Goal: Task Accomplishment & Management: Use online tool/utility

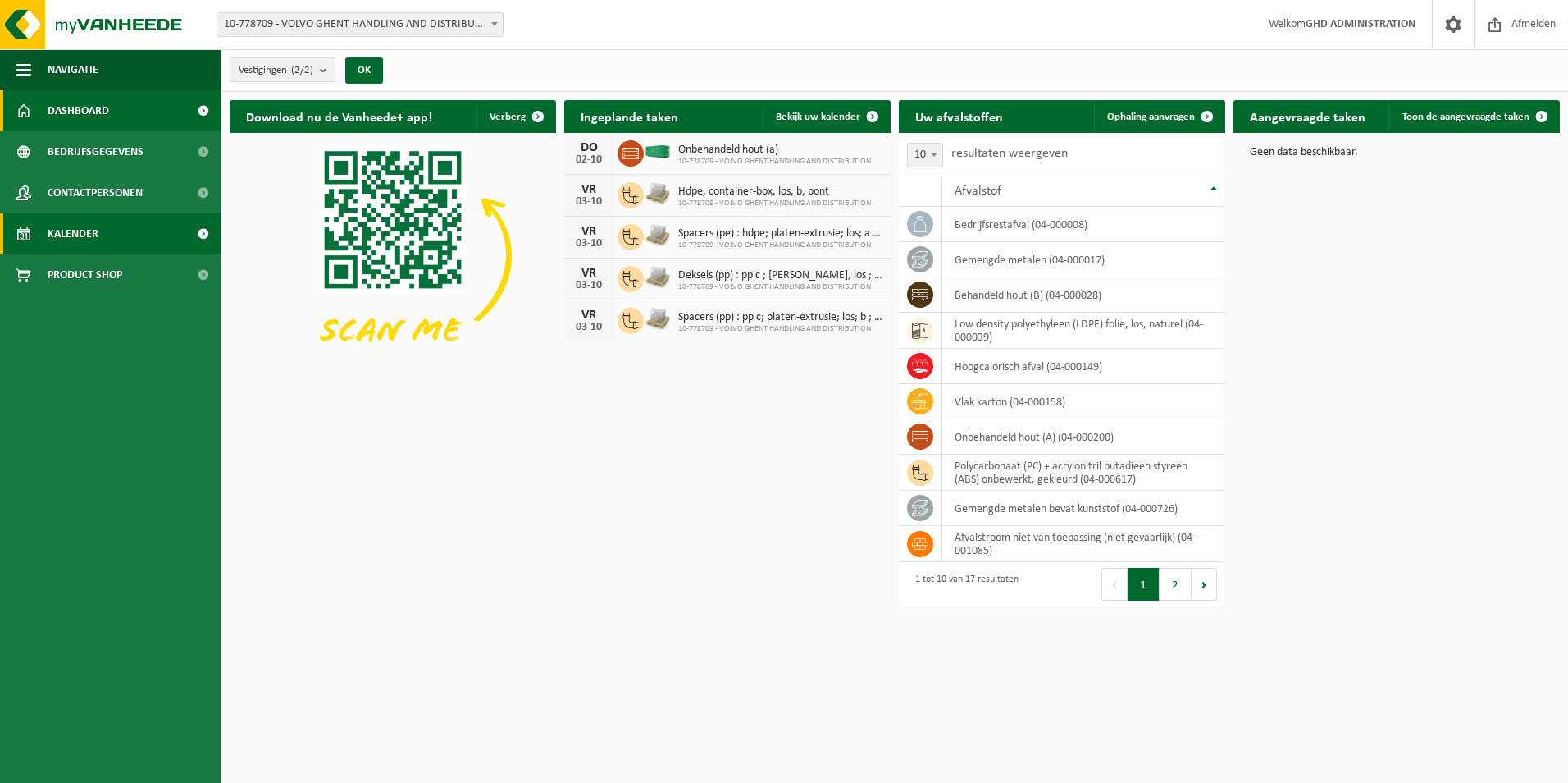
click at [95, 215] on span "Kalender" at bounding box center [73, 234] width 50 height 41
click at [89, 233] on span "Kalender" at bounding box center [73, 234] width 50 height 41
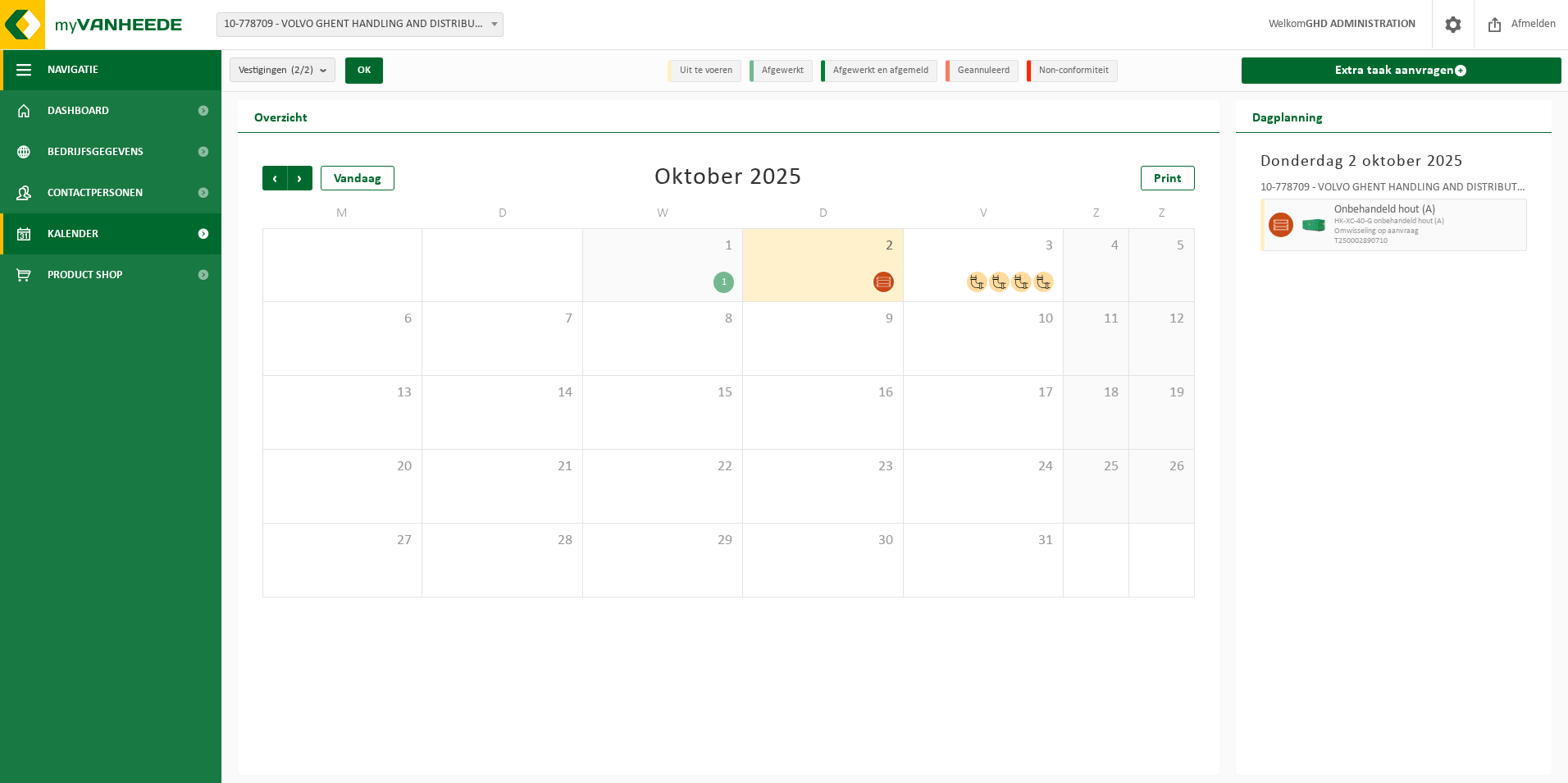
click at [109, 73] on button "Navigatie" at bounding box center [111, 70] width 221 height 41
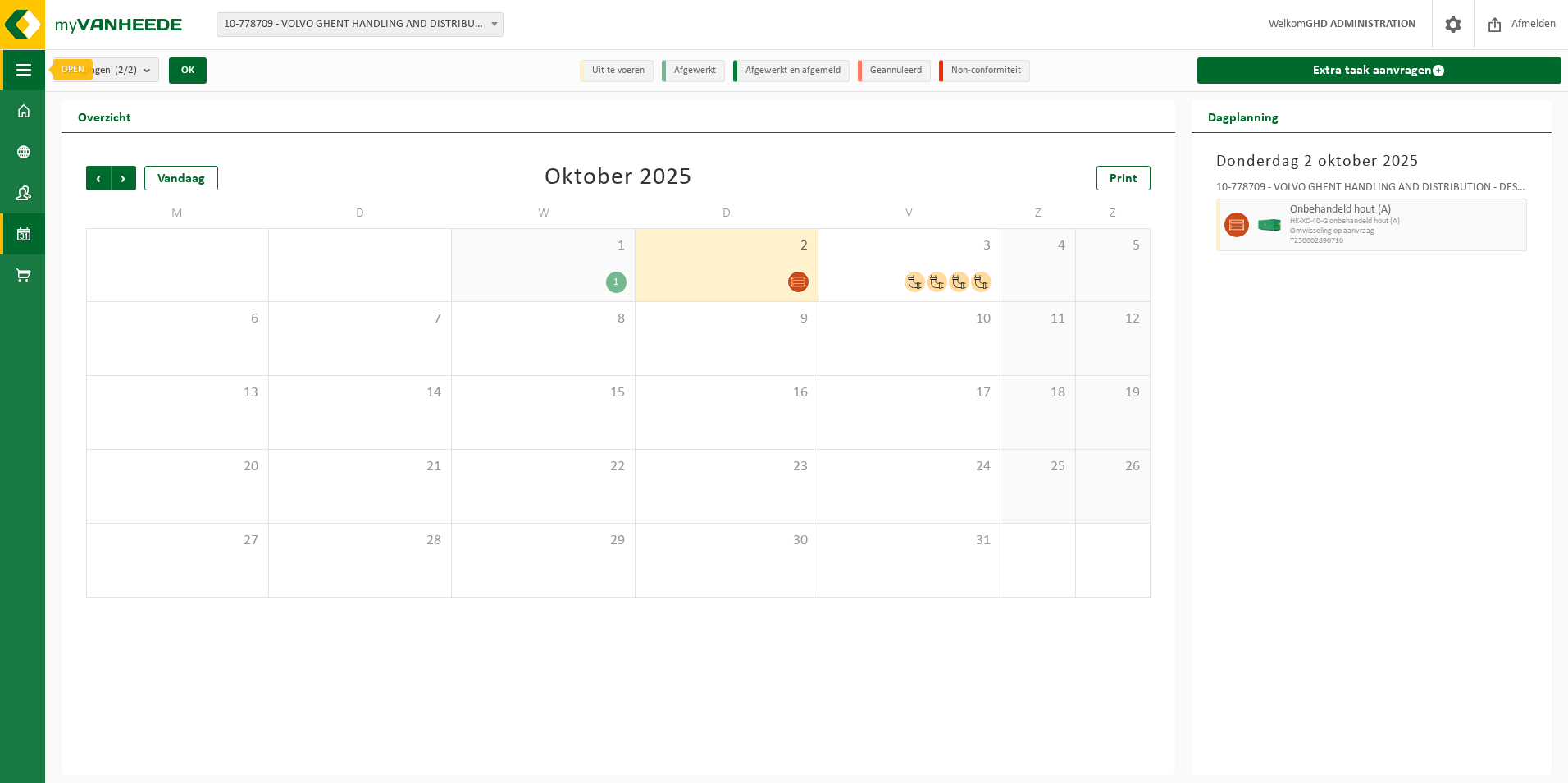
click at [34, 73] on button "Navigatie" at bounding box center [22, 70] width 45 height 41
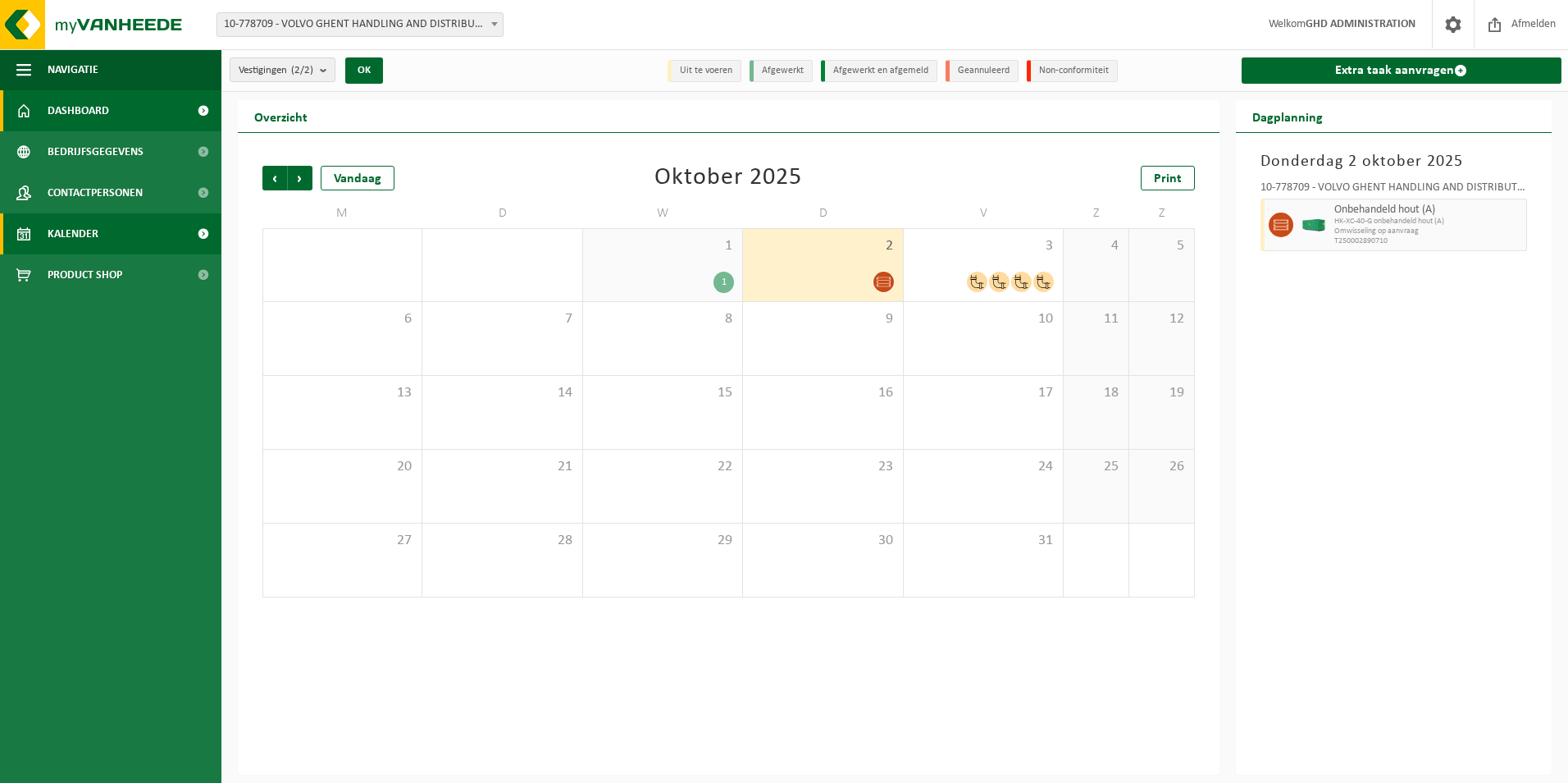
click at [89, 111] on span "Dashboard" at bounding box center [79, 111] width 62 height 41
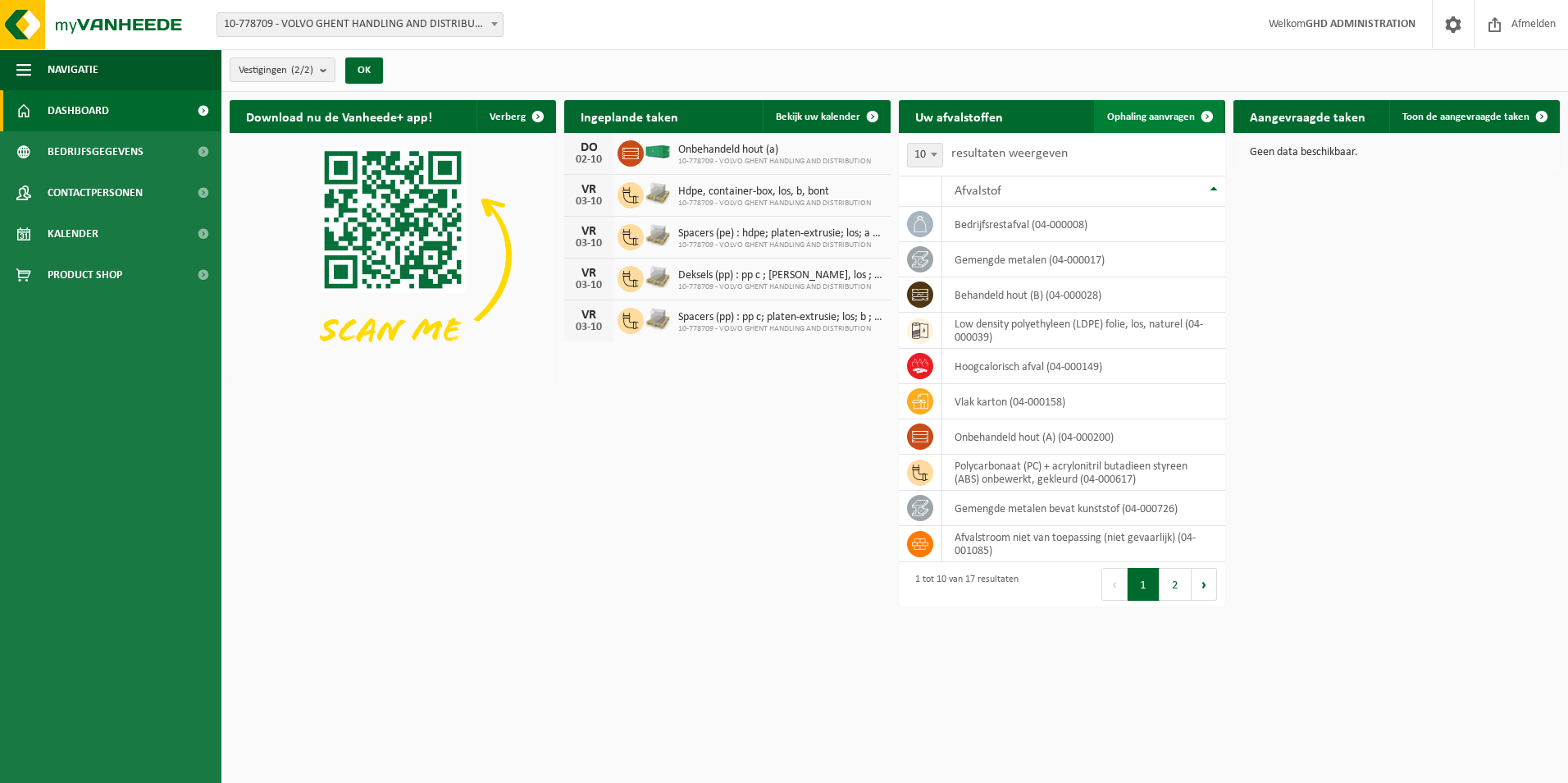
click at [1169, 113] on span "Ophaling aanvragen" at bounding box center [1151, 117] width 88 height 11
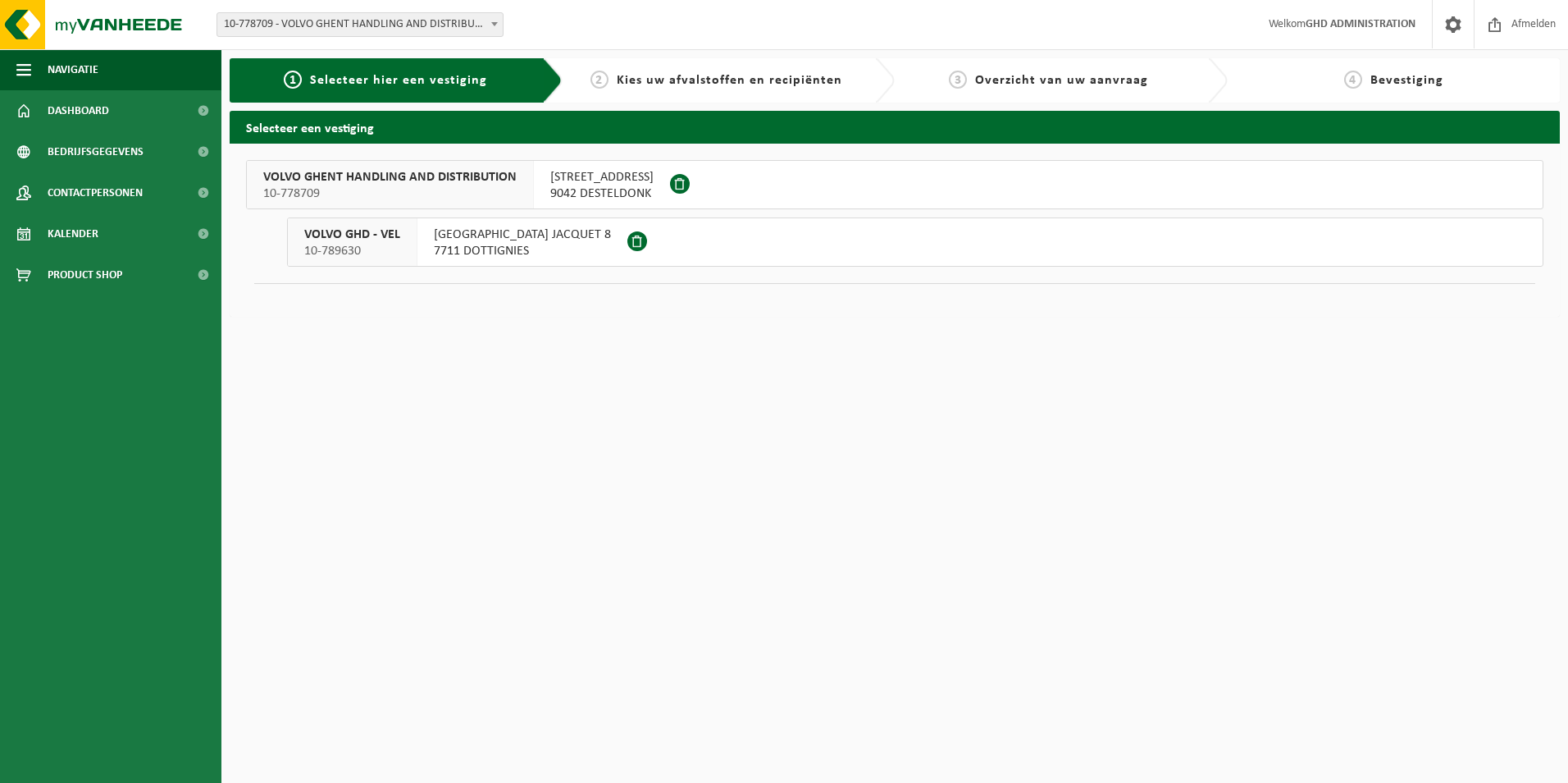
click at [627, 176] on span "SKALDENSTRAAT 102" at bounding box center [601, 177] width 103 height 17
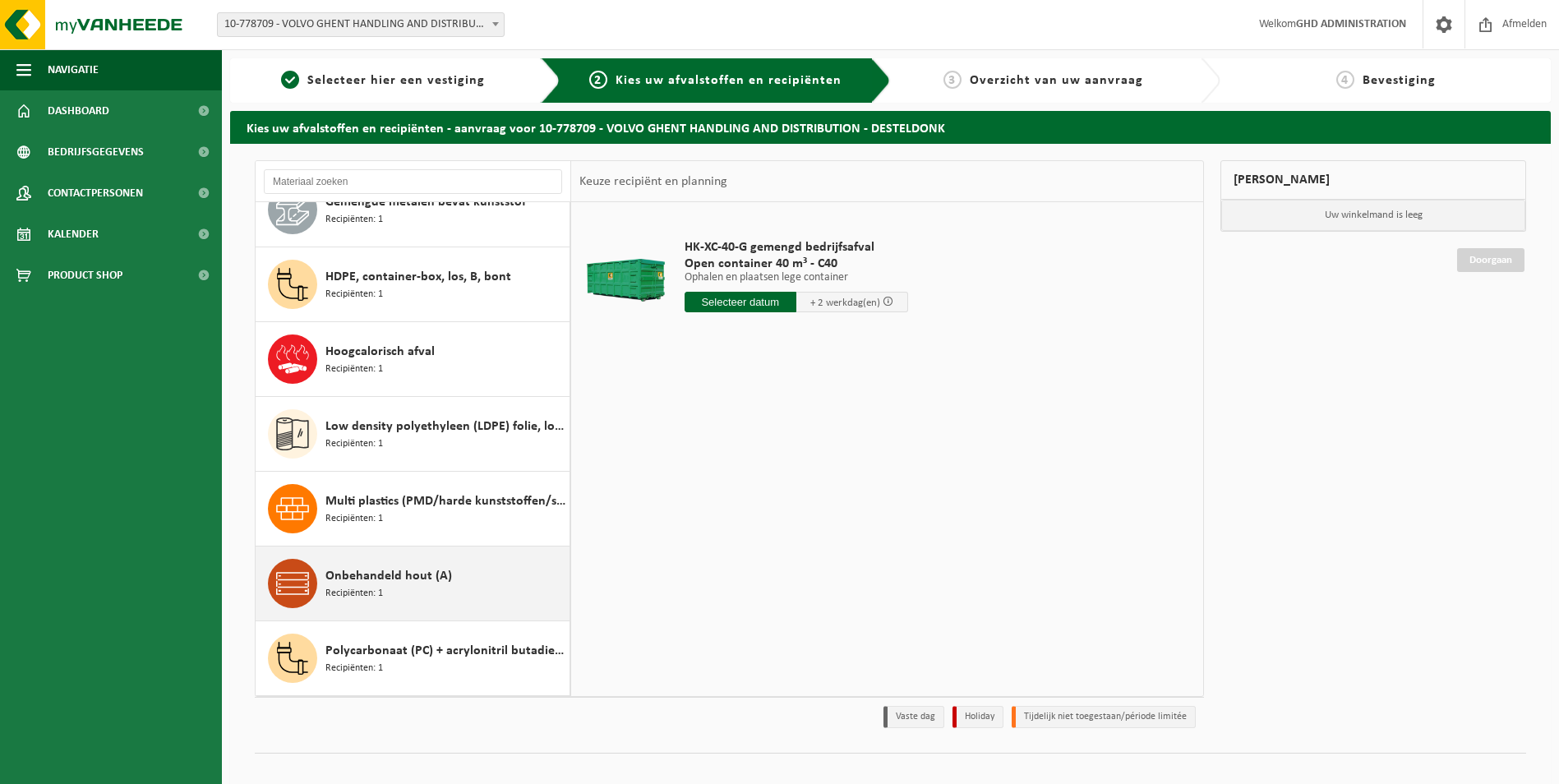
click at [436, 578] on span "Onbehandeld hout (A)" at bounding box center [388, 576] width 127 height 19
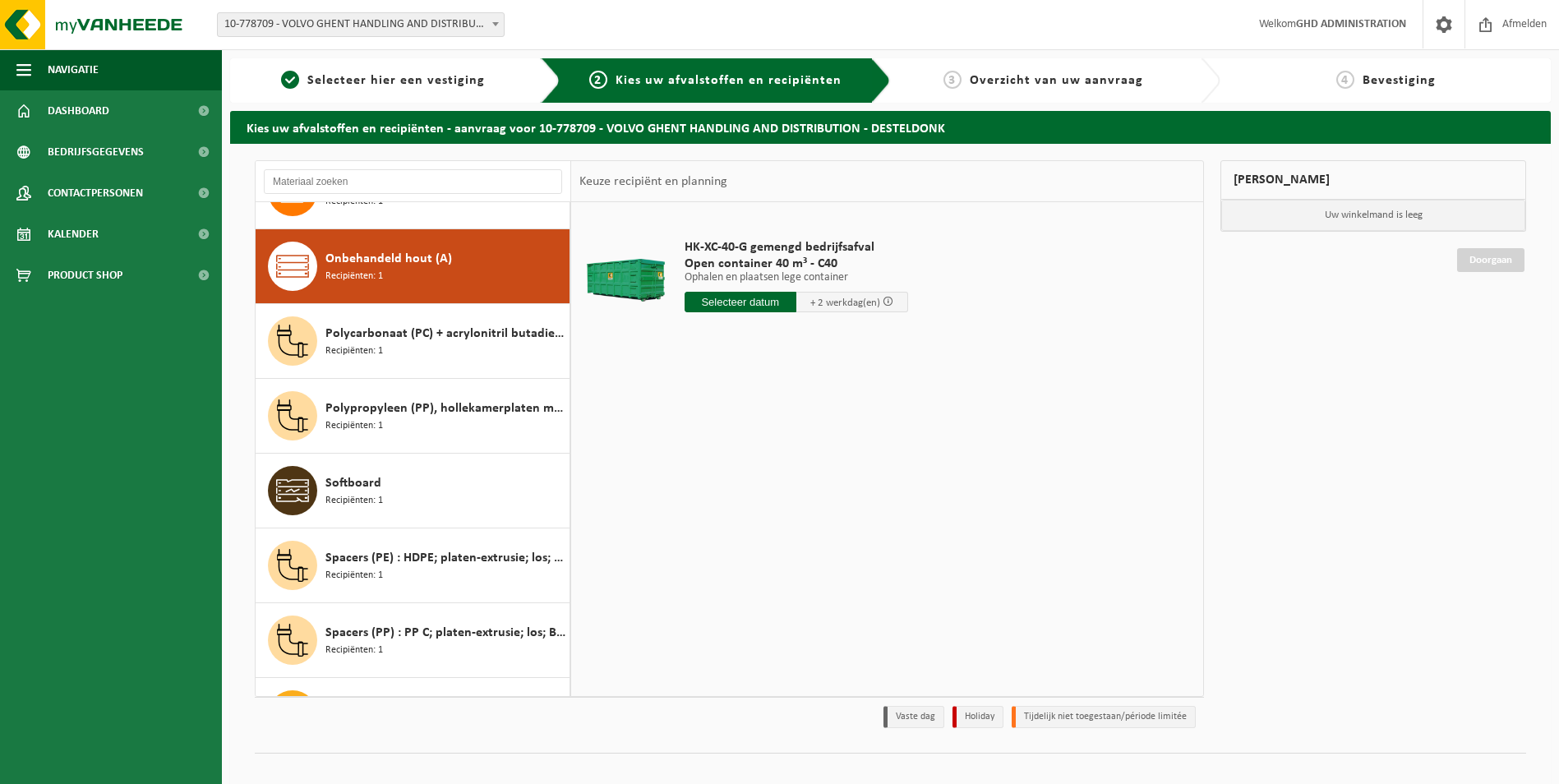
scroll to position [673, 0]
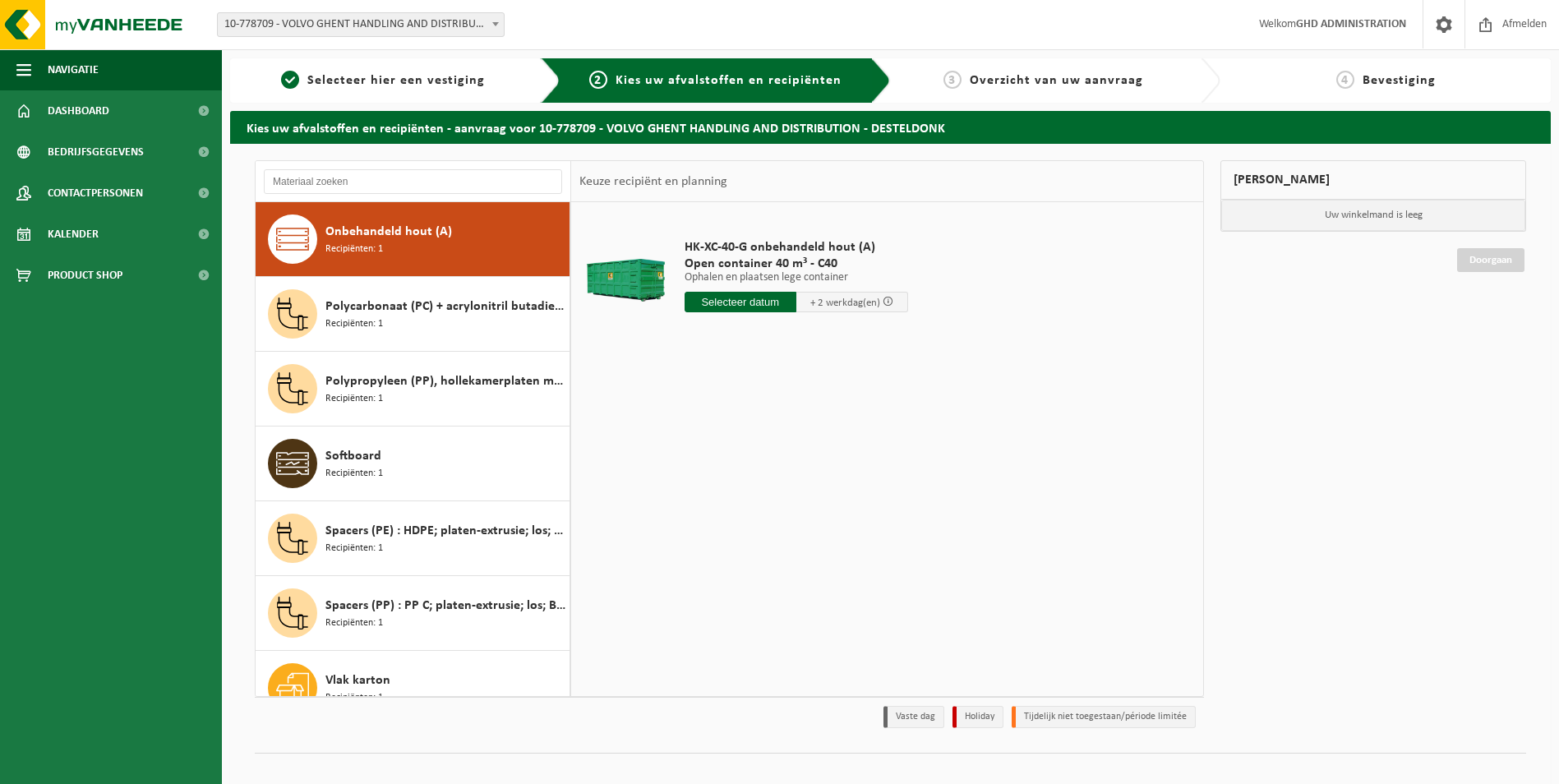
click at [750, 307] on input "text" at bounding box center [741, 301] width 112 height 20
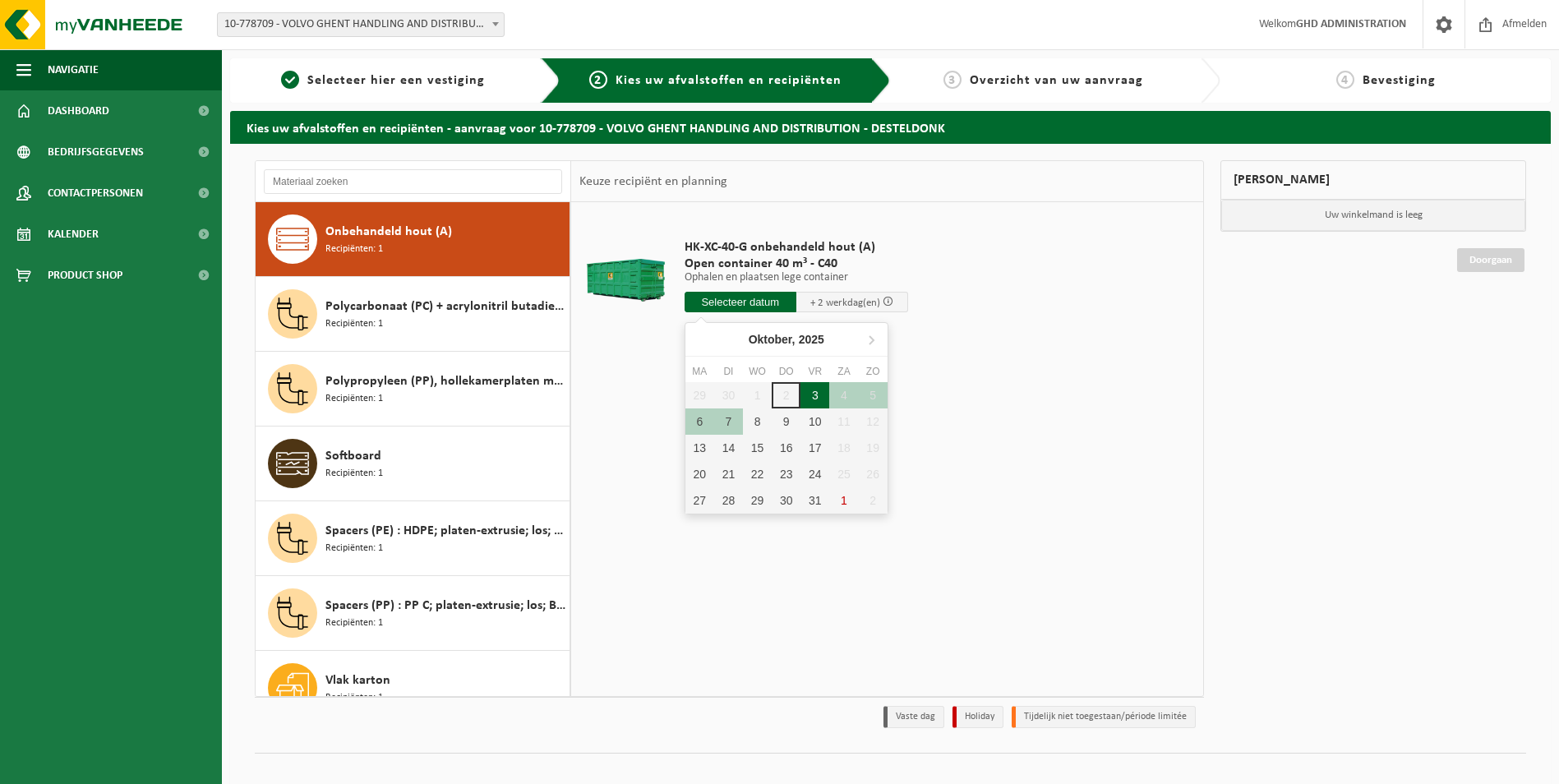
click at [816, 396] on div "3" at bounding box center [815, 395] width 28 height 27
type input "Van 2025-10-03"
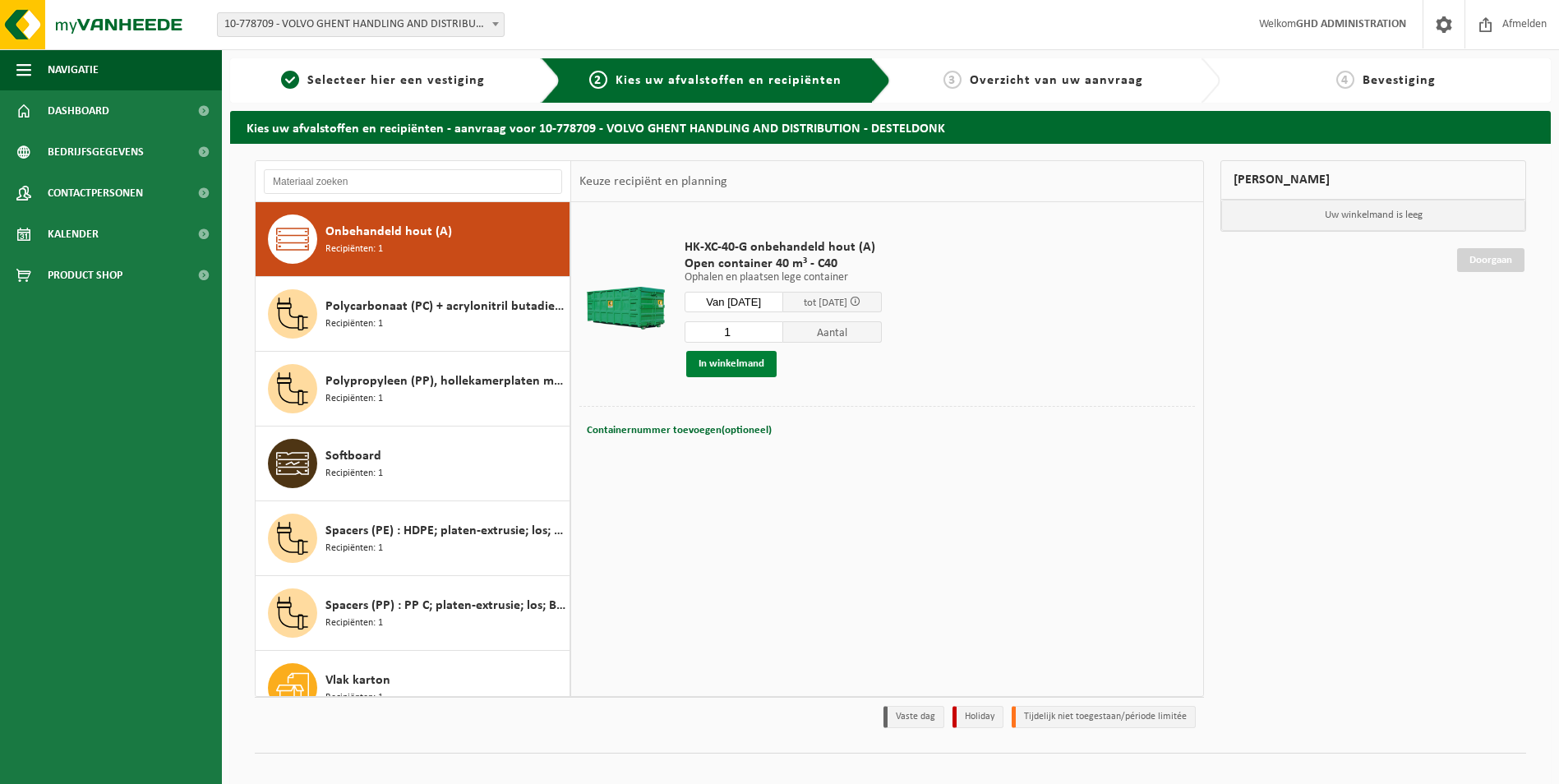
click at [737, 366] on button "In winkelmand" at bounding box center [731, 364] width 90 height 27
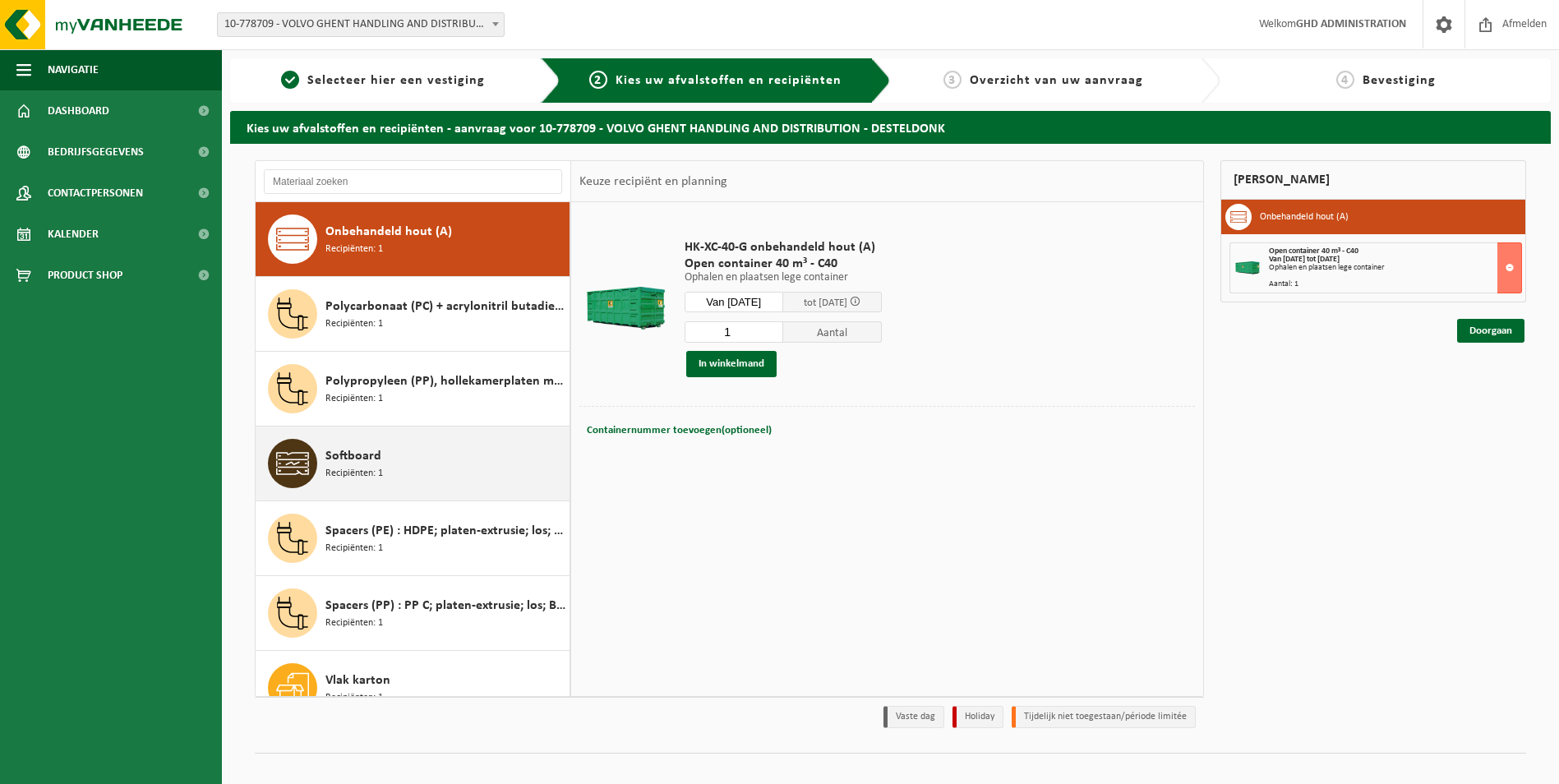
scroll to position [702, 0]
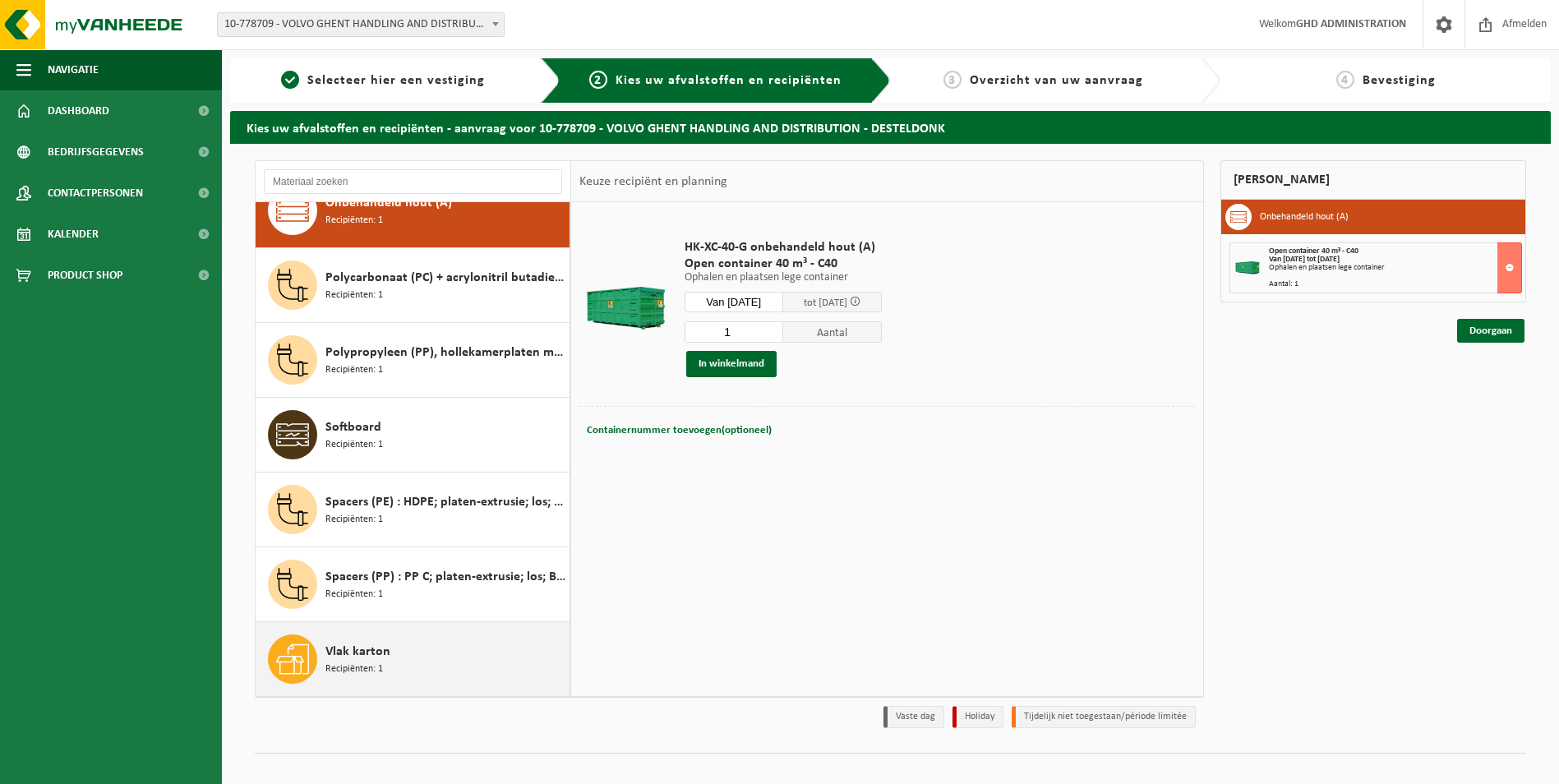
click at [378, 664] on span "Recipiënten: 1" at bounding box center [354, 670] width 58 height 16
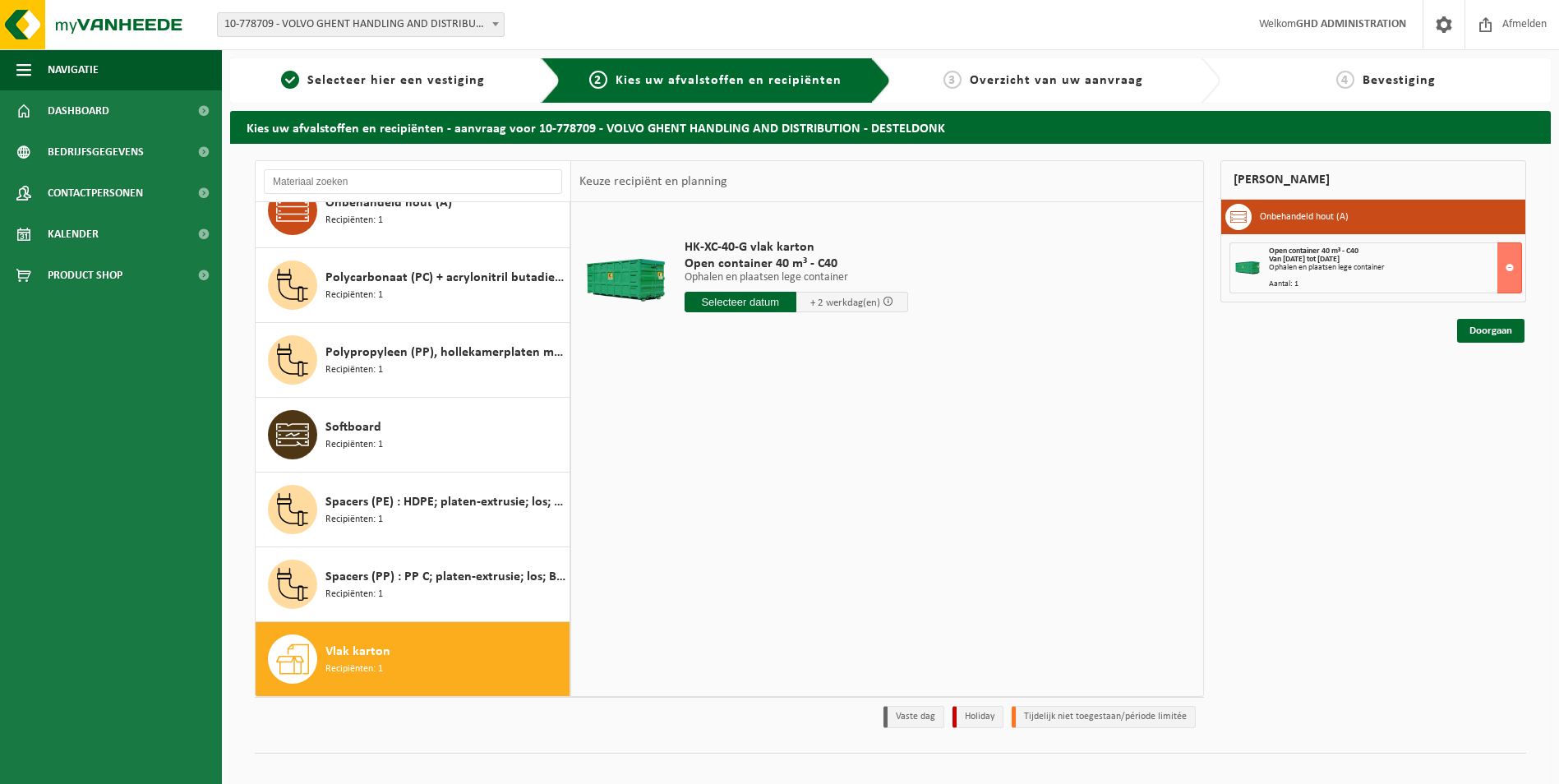
click at [755, 307] on input "text" at bounding box center [741, 301] width 112 height 20
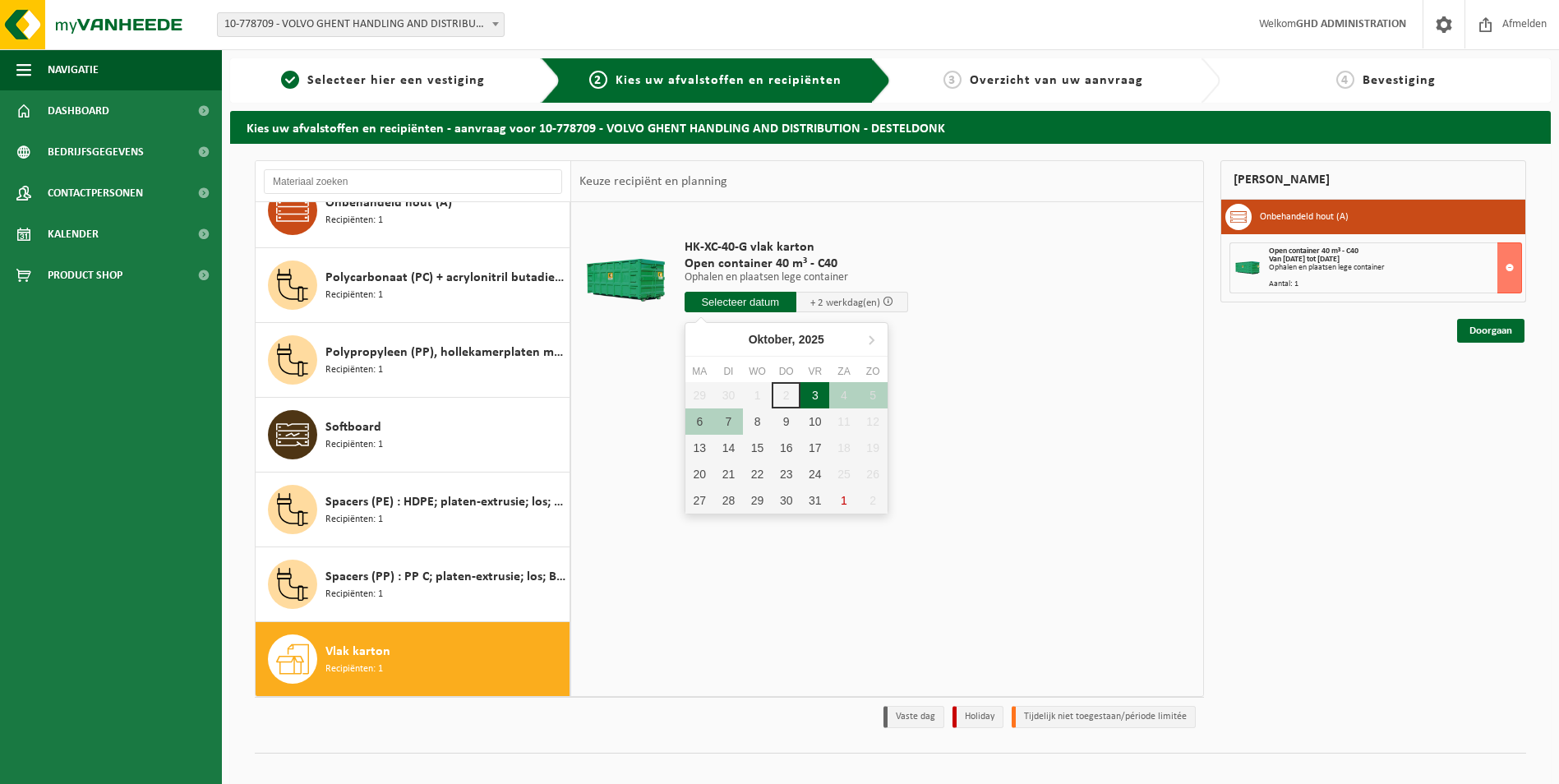
click at [811, 397] on div "3" at bounding box center [815, 395] width 28 height 27
type input "Van 2025-10-03"
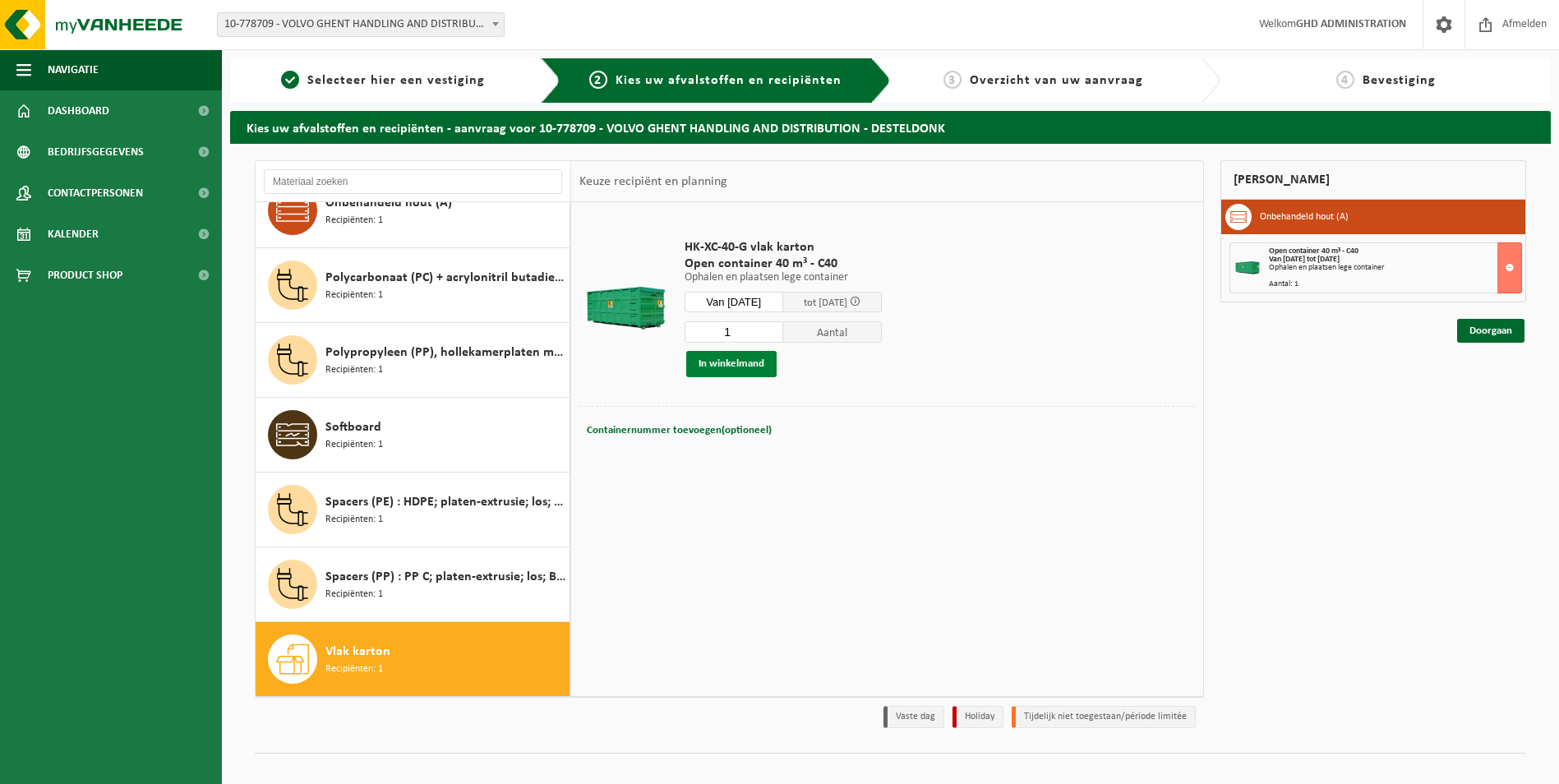
click at [740, 366] on button "In winkelmand" at bounding box center [731, 364] width 90 height 27
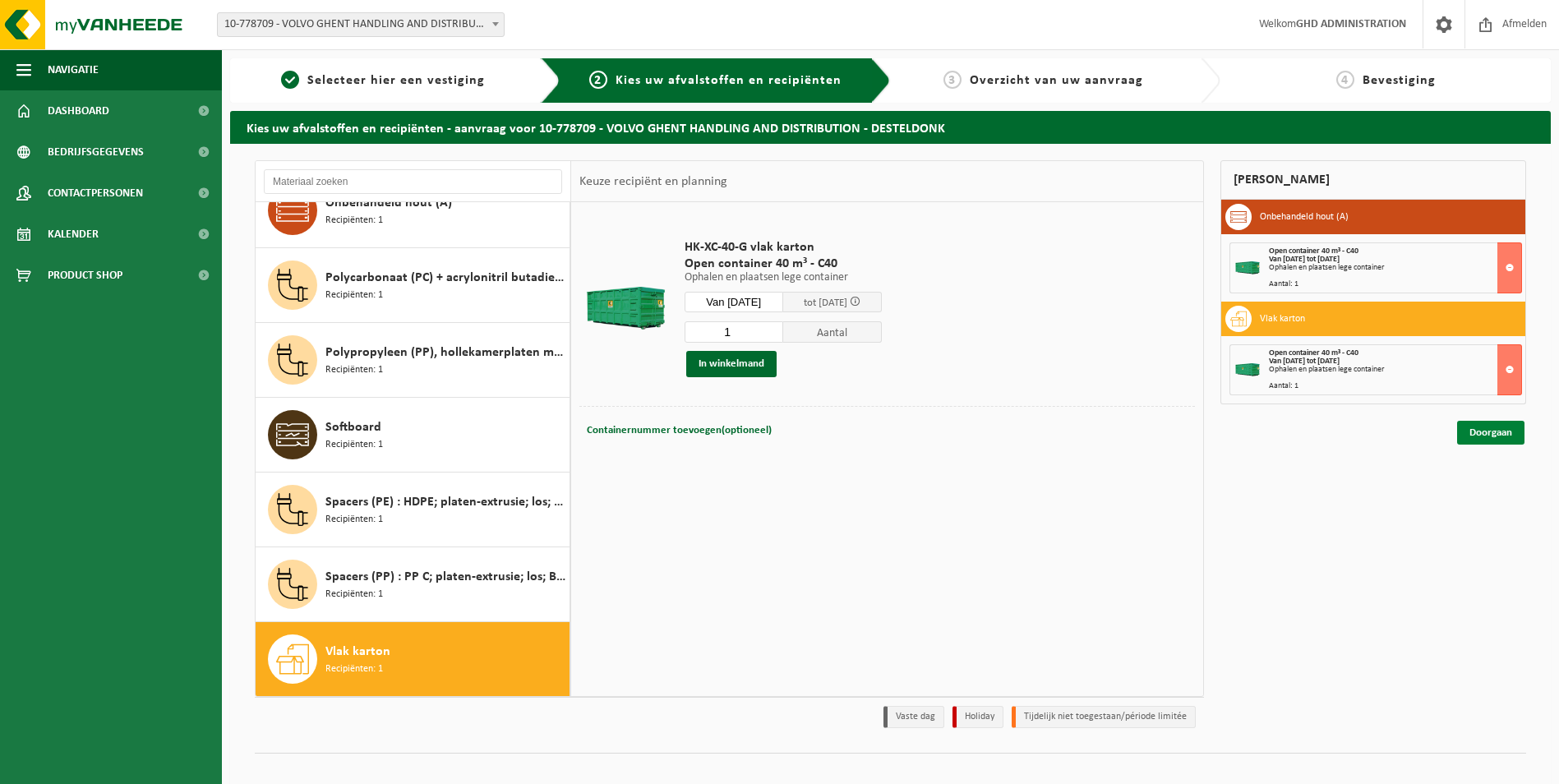
click at [1501, 427] on link "Doorgaan" at bounding box center [1491, 432] width 67 height 24
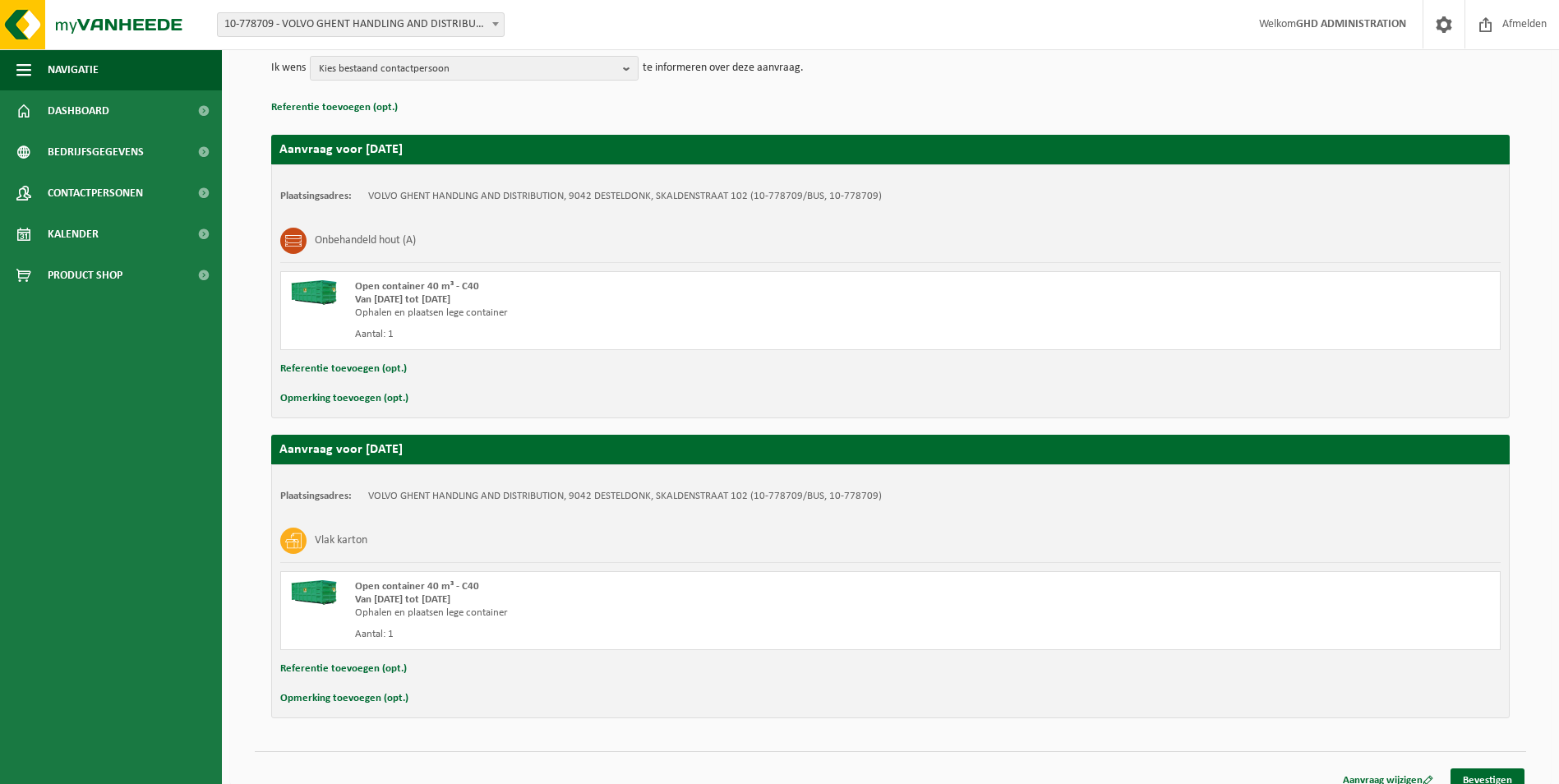
scroll to position [221, 0]
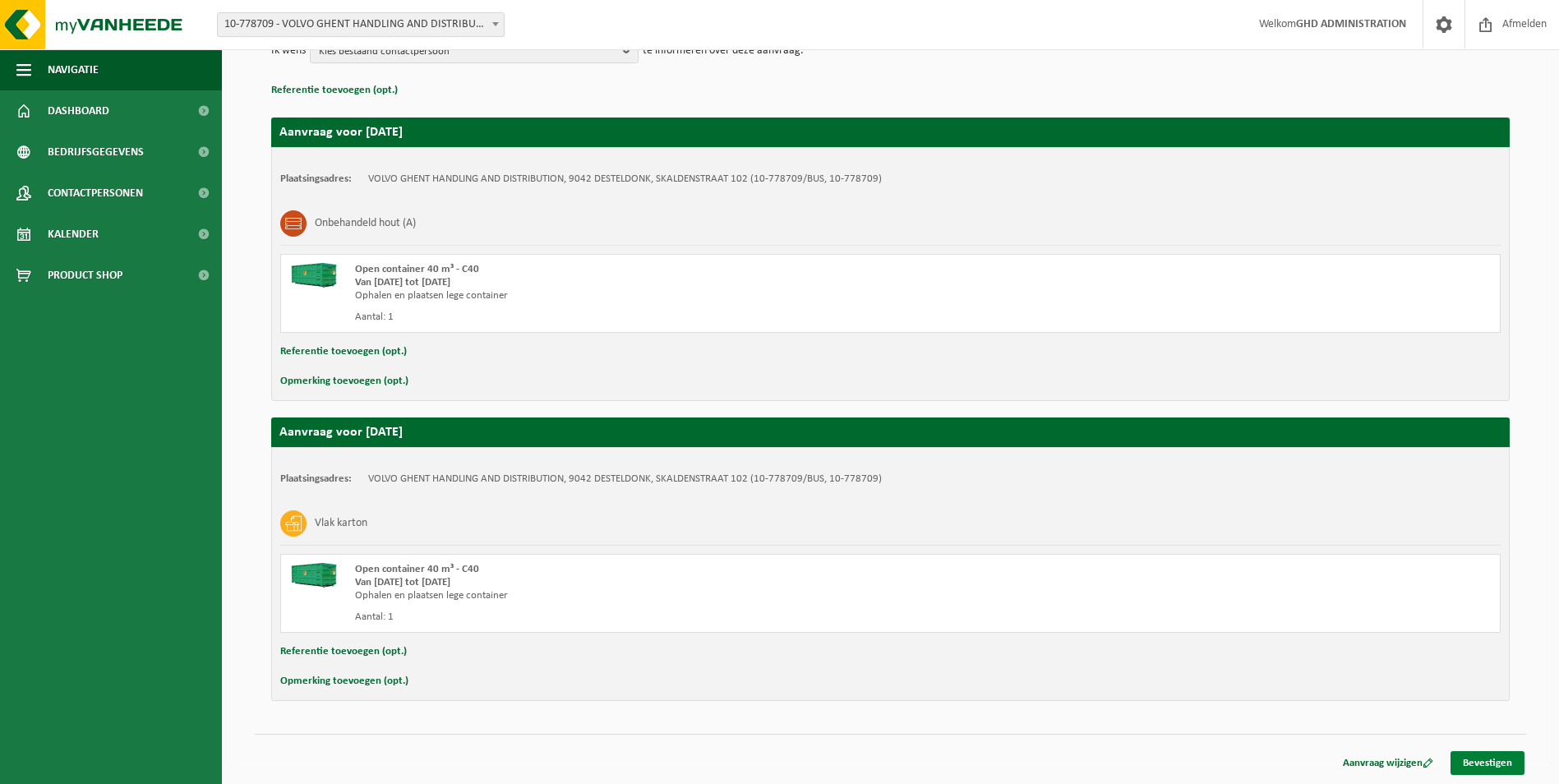
click at [1474, 765] on link "Bevestigen" at bounding box center [1487, 763] width 74 height 24
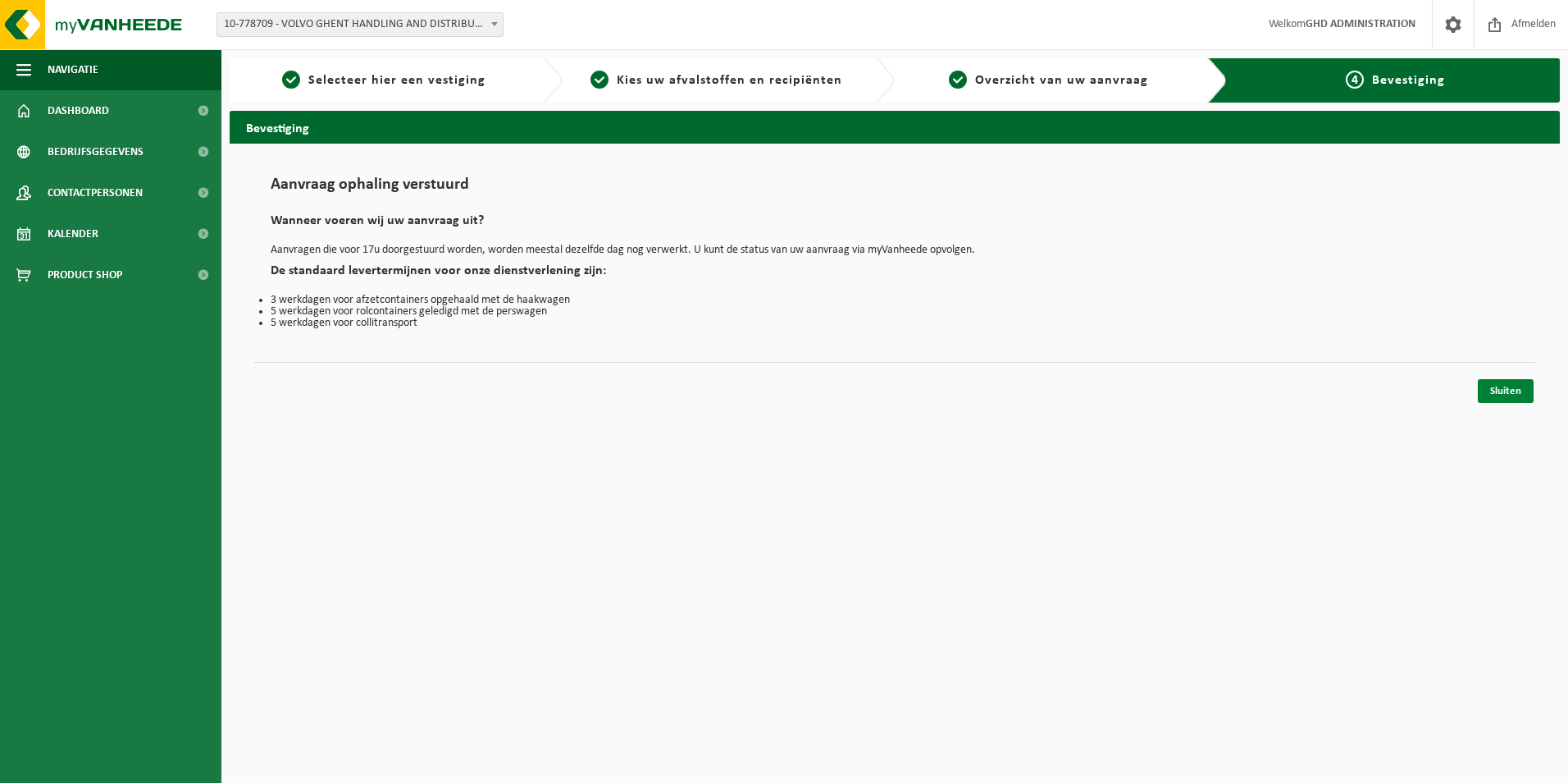
click at [1518, 397] on link "Sluiten" at bounding box center [1505, 390] width 56 height 24
